Goal: Task Accomplishment & Management: Manage account settings

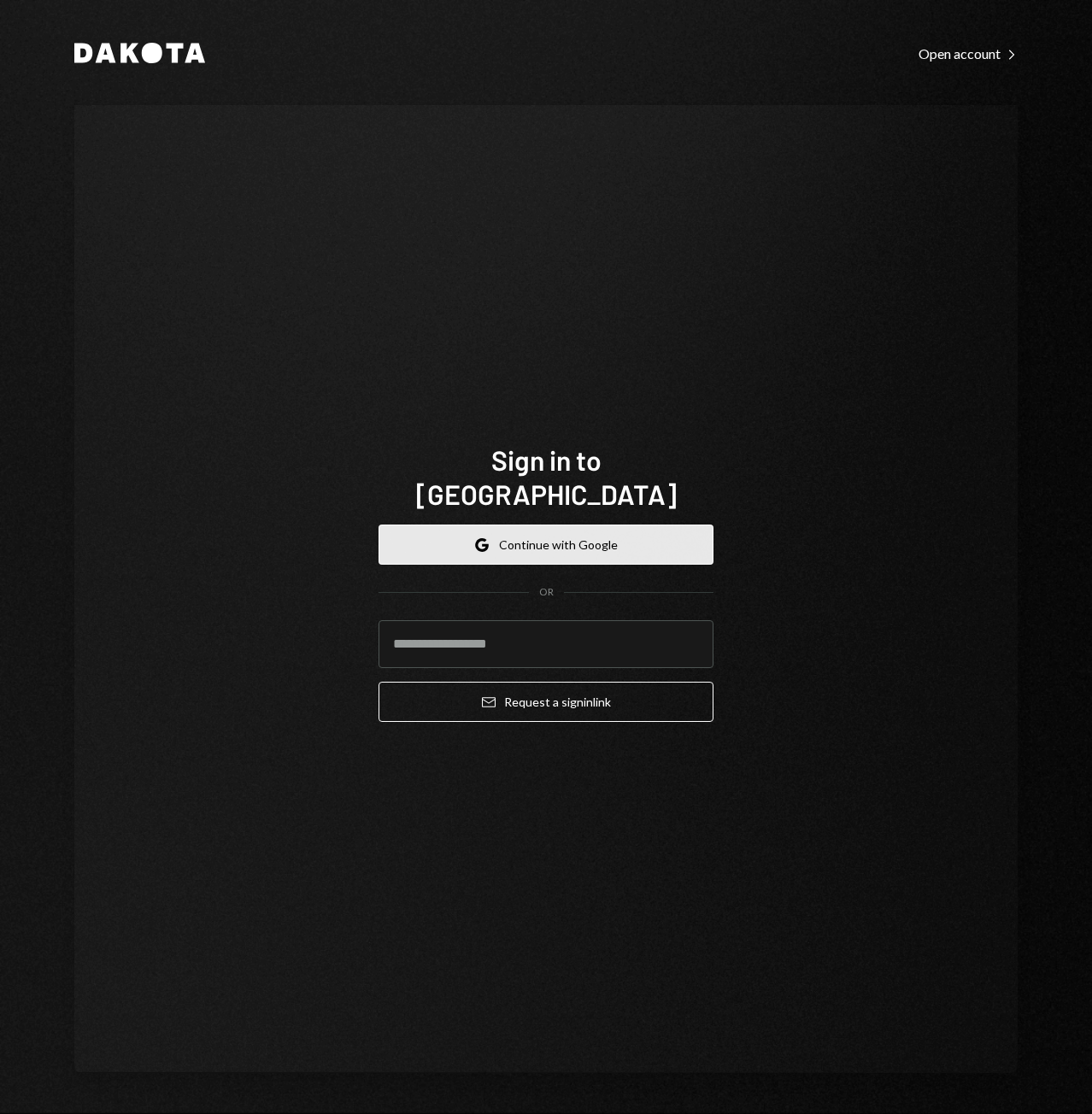
click at [554, 532] on button "Google Continue with Google" at bounding box center [546, 544] width 335 height 41
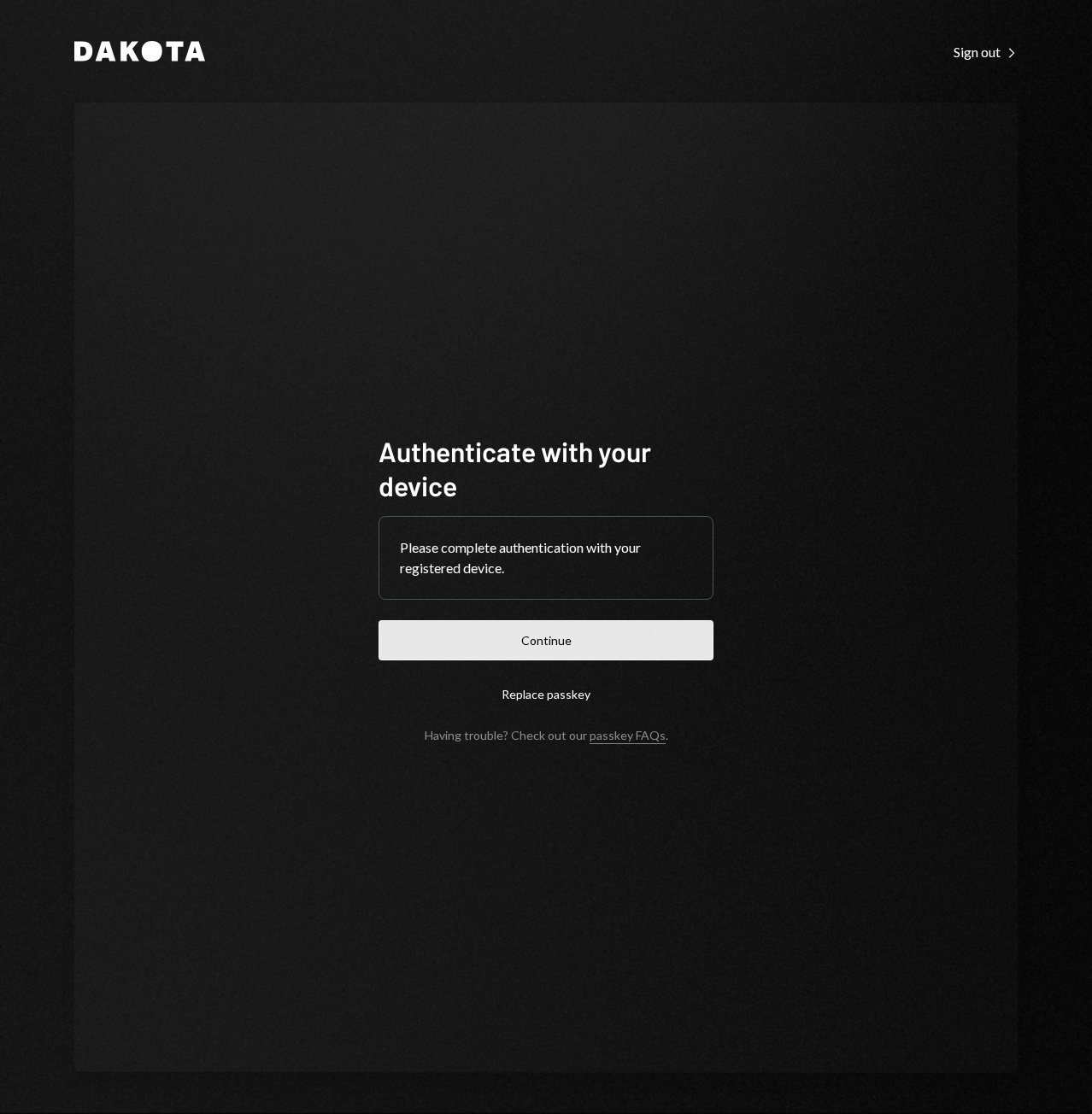
click at [572, 633] on button "Continue" at bounding box center [546, 640] width 335 height 41
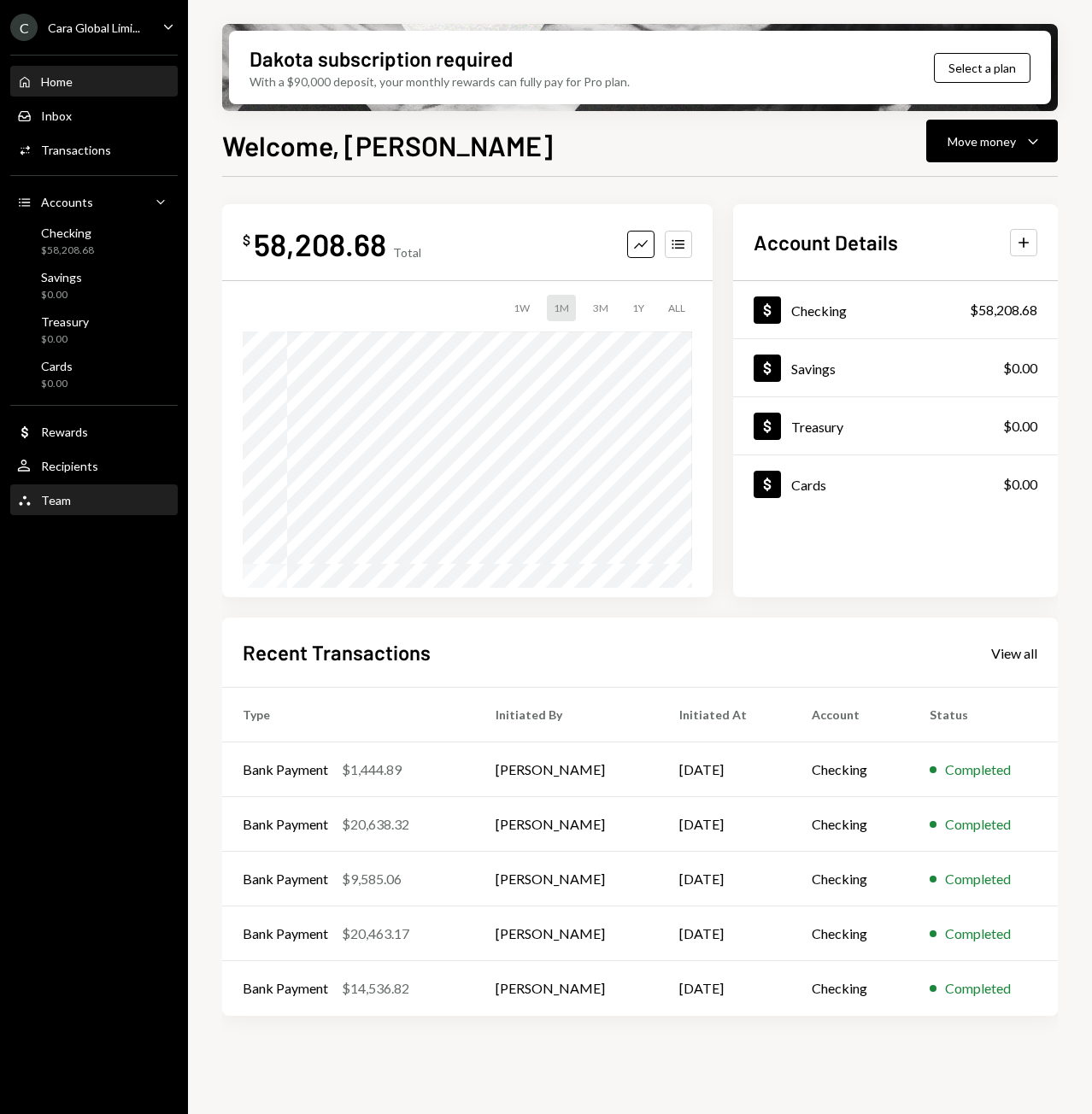
click at [51, 498] on div "Team" at bounding box center [55, 500] width 30 height 14
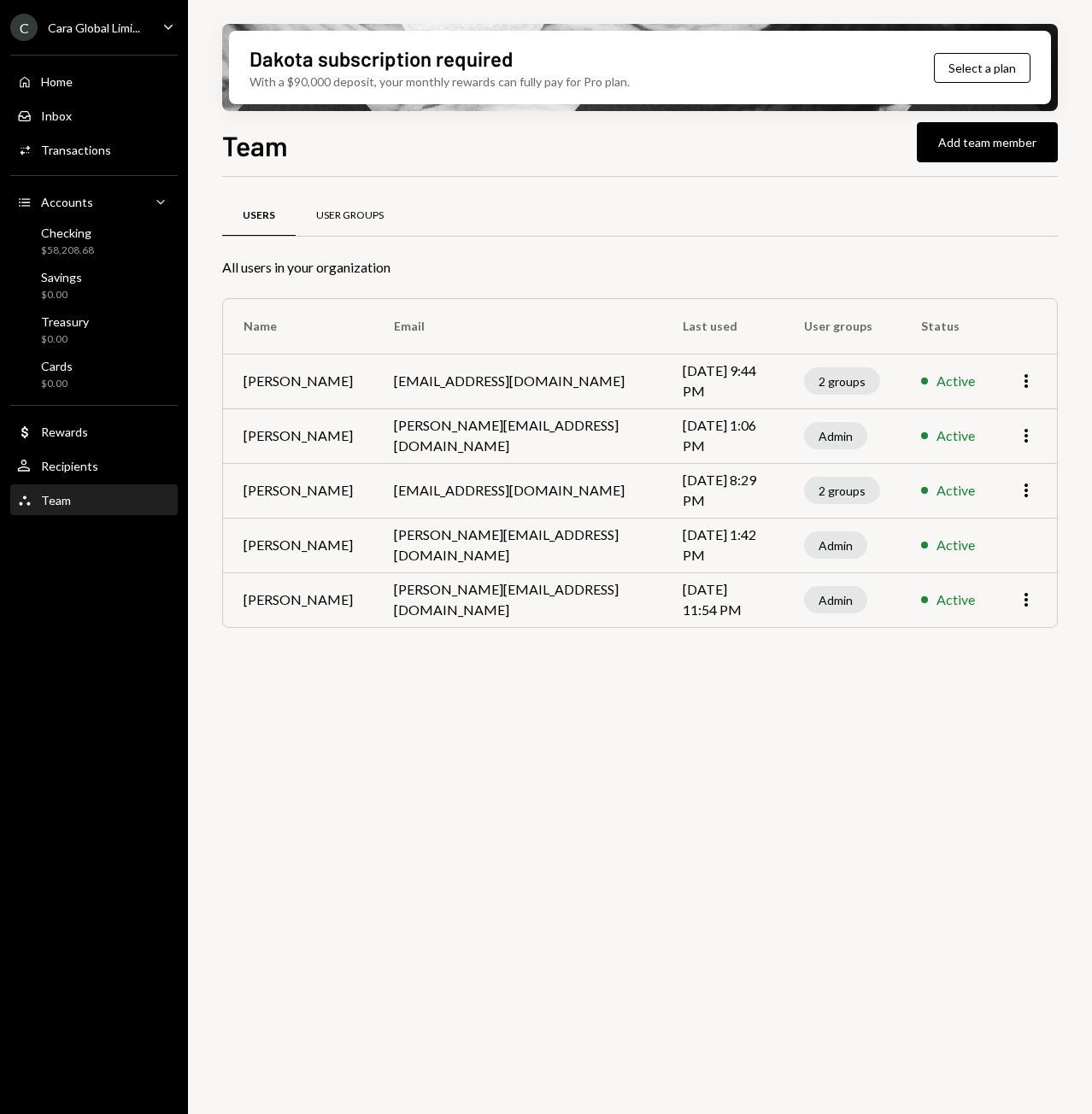
click at [353, 212] on div "User Groups" at bounding box center [350, 215] width 68 height 14
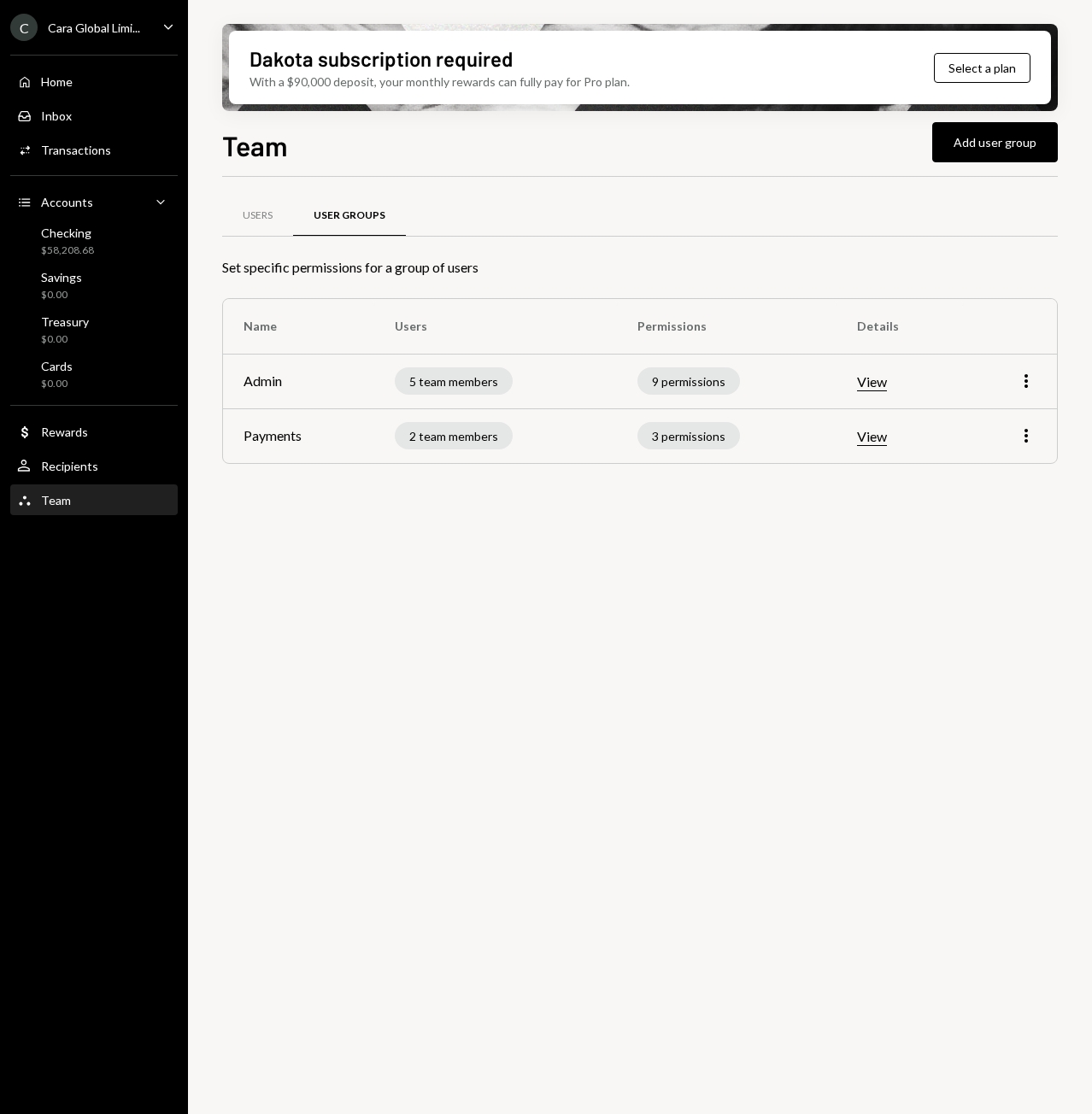
click at [876, 380] on button "View" at bounding box center [871, 382] width 30 height 18
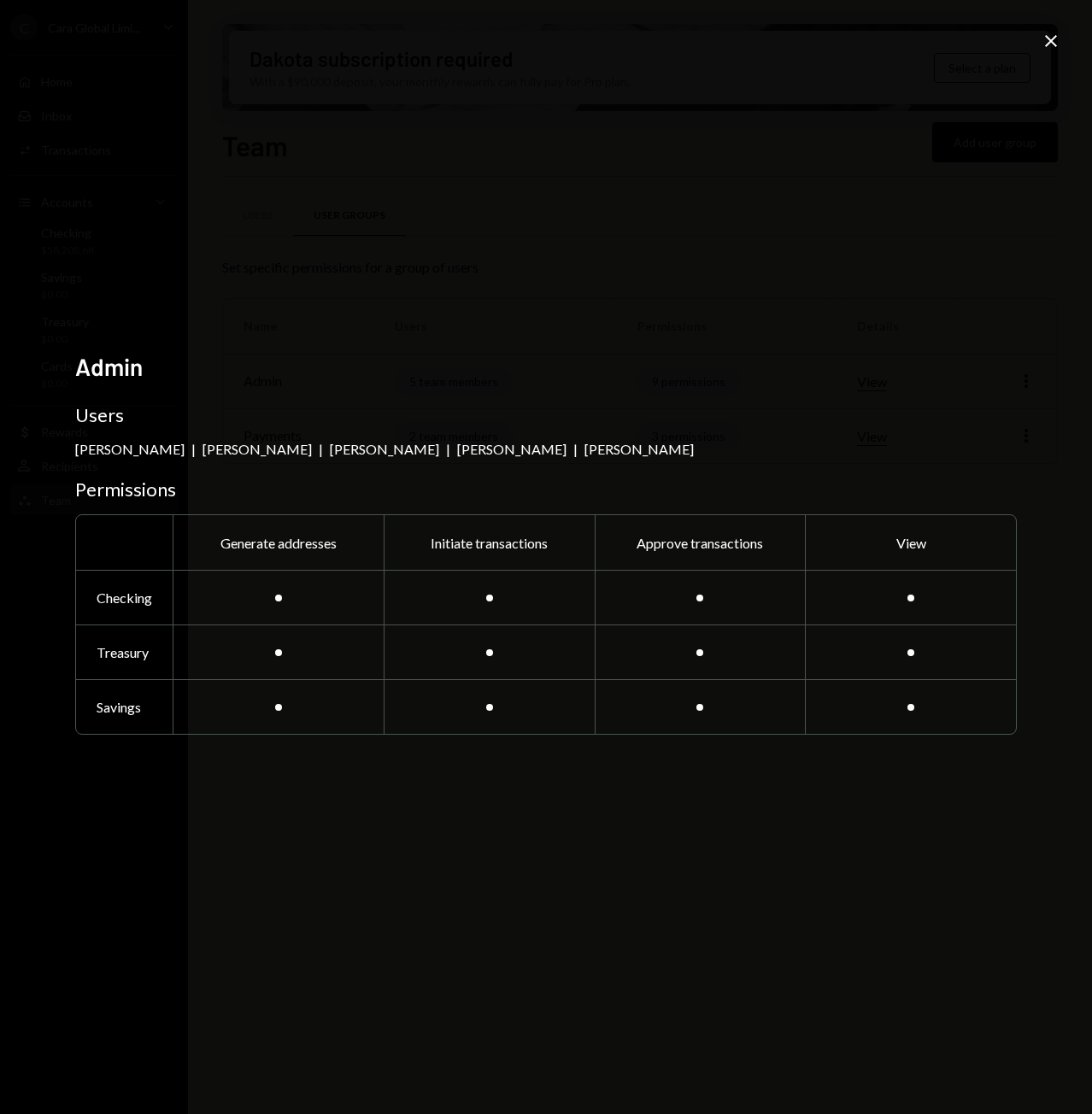
click at [876, 380] on h2 "Admin" at bounding box center [546, 367] width 941 height 34
click at [1050, 36] on icon "Close" at bounding box center [1050, 41] width 20 height 20
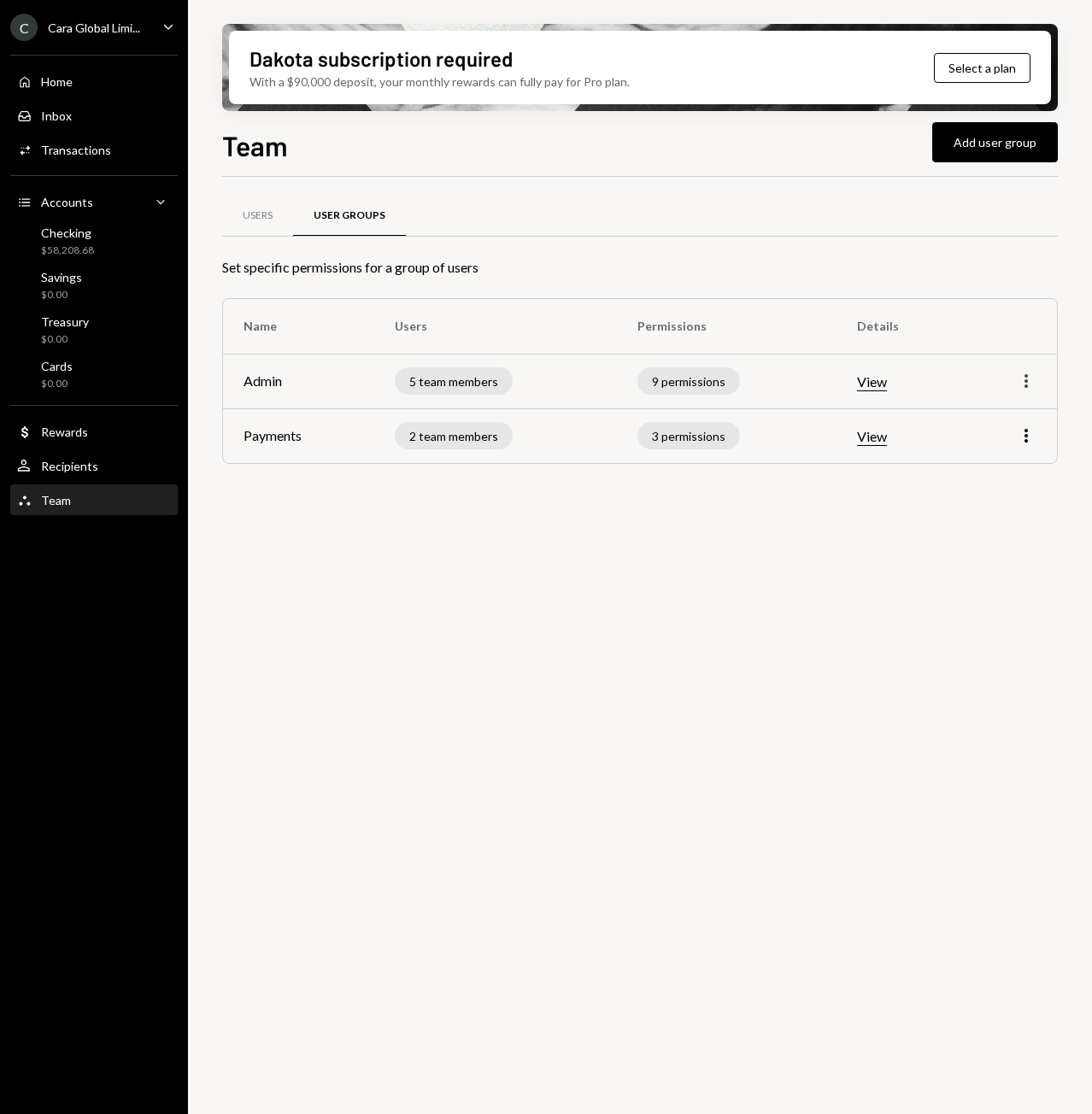
click at [1027, 375] on icon "More" at bounding box center [1025, 380] width 20 height 20
click at [949, 415] on div "Edit" at bounding box center [987, 417] width 85 height 30
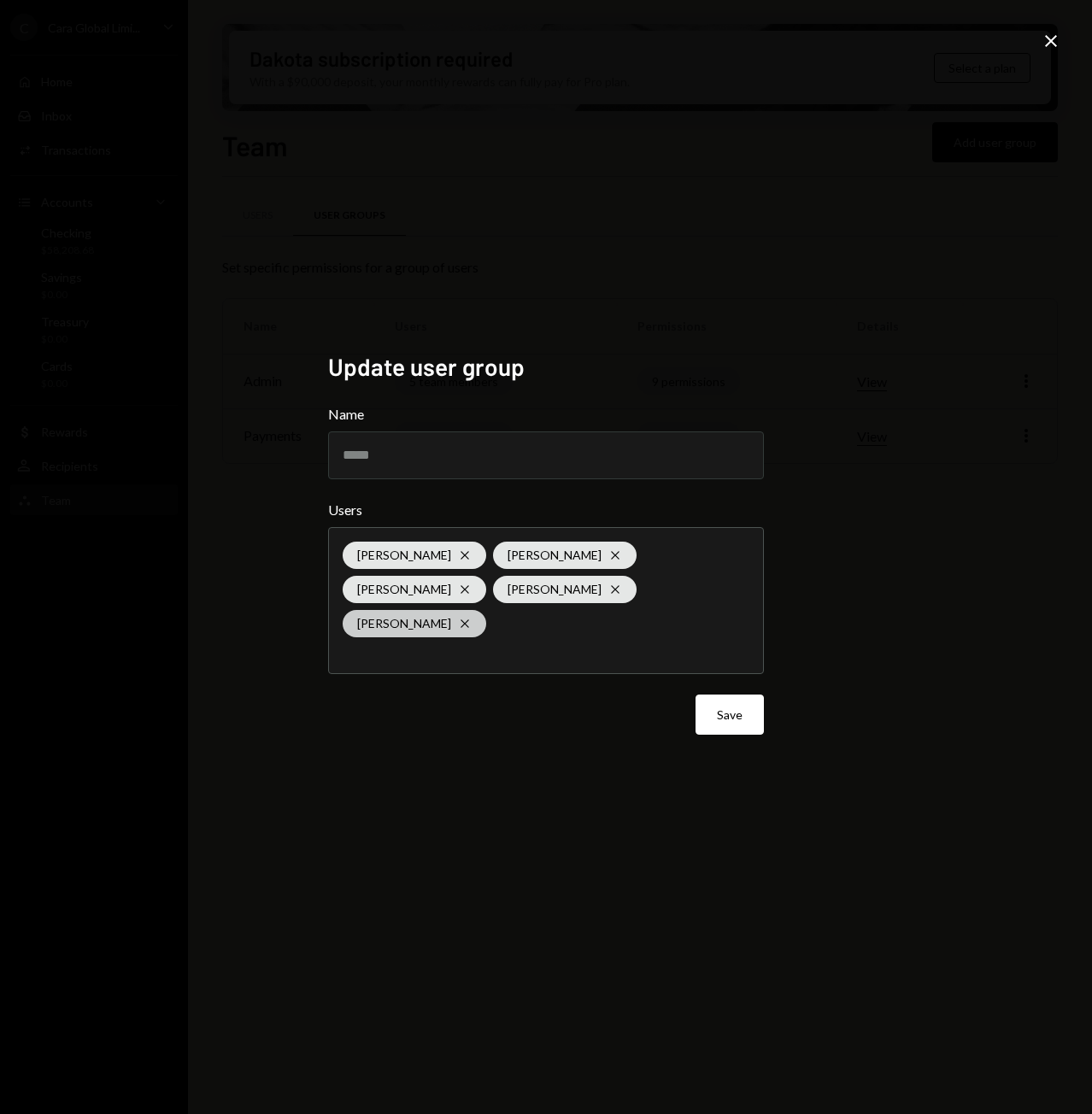
click at [486, 610] on div "Eadaoin Fleming Cross" at bounding box center [414, 624] width 144 height 27
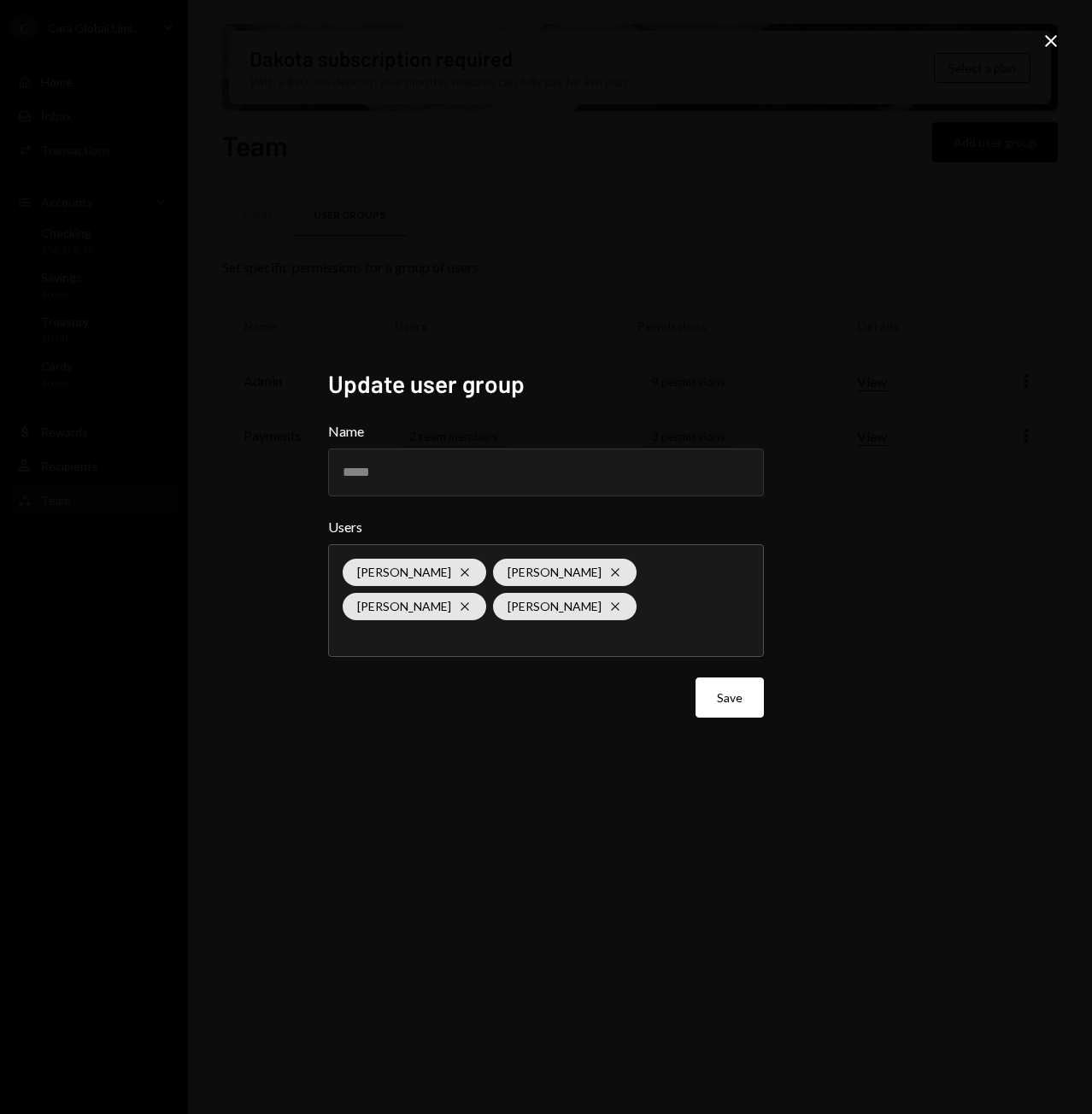
click at [621, 831] on div "Update user group Name ***** Users Tyler Butts Cross Fiona Brennan Cross Caroly…" at bounding box center [546, 557] width 1092 height 1114
click at [725, 701] on button "Save" at bounding box center [729, 698] width 69 height 41
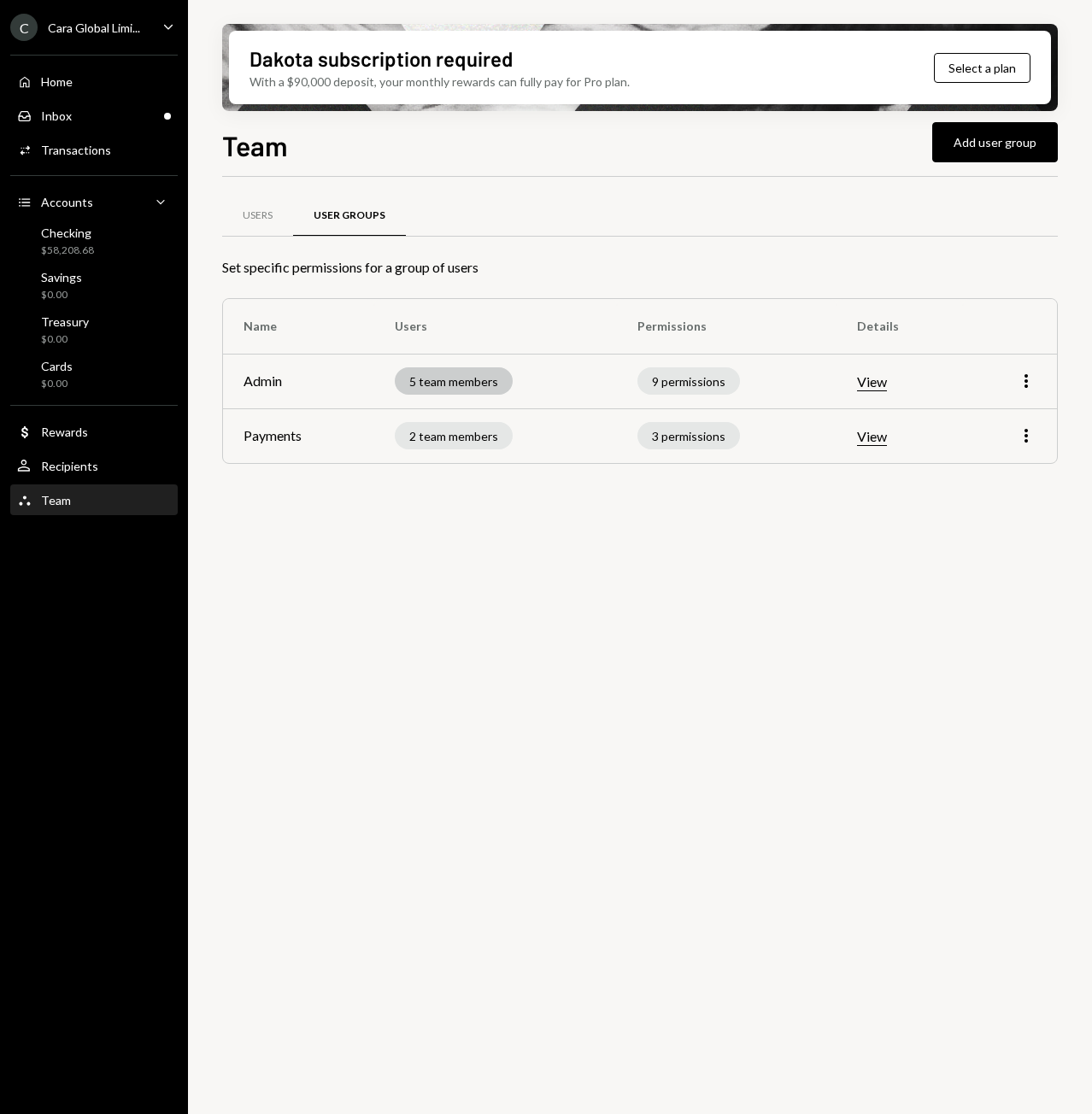
click at [471, 380] on div "5 team members" at bounding box center [454, 380] width 118 height 27
